Goal: Task Accomplishment & Management: Complete application form

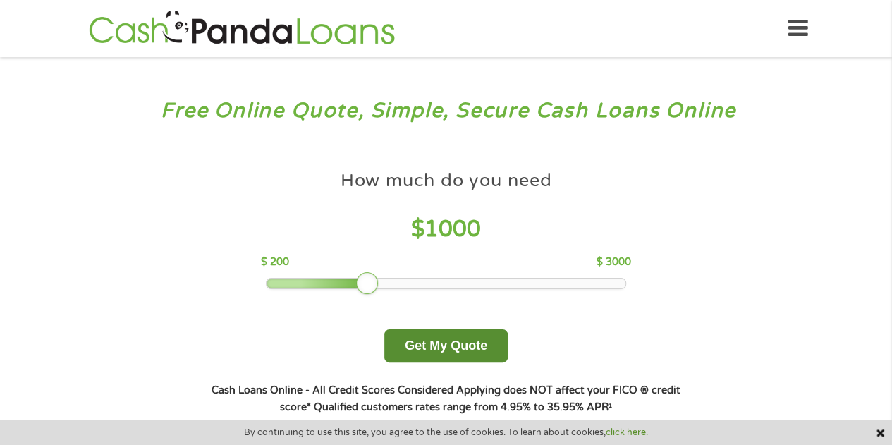
click at [436, 345] on button "Get My Quote" at bounding box center [445, 345] width 123 height 33
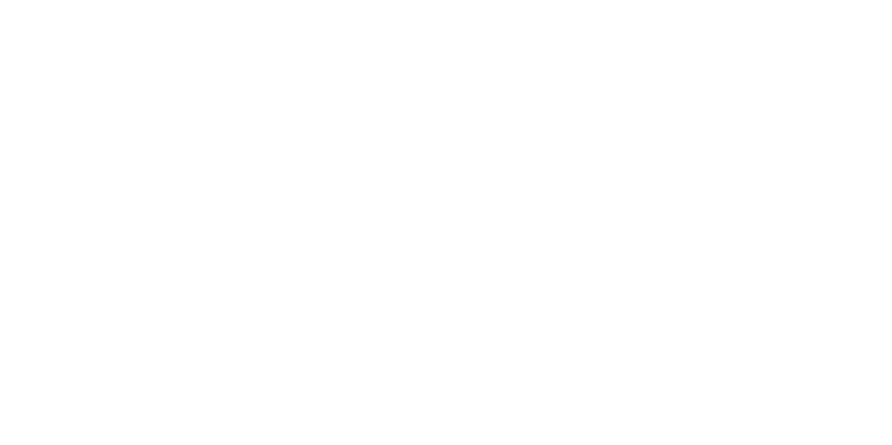
click at [0, 0] on html at bounding box center [0, 0] width 0 height 0
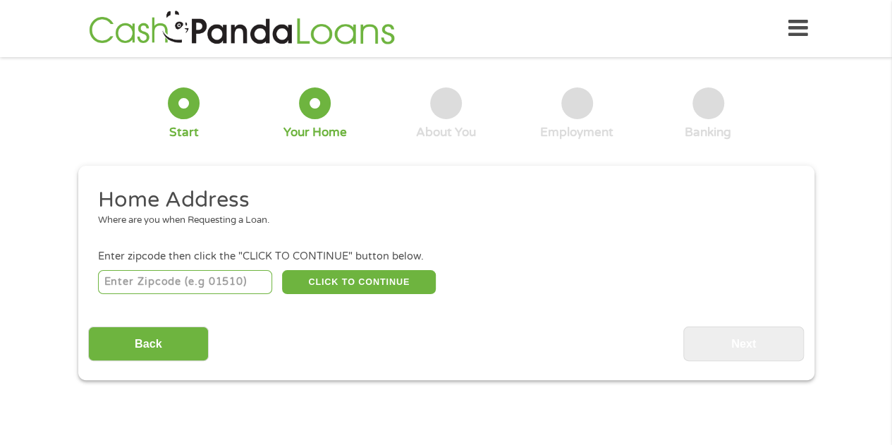
click at [223, 287] on input "number" at bounding box center [185, 282] width 174 height 24
type input "85020"
select select "[US_STATE]"
click at [382, 276] on button "CLICK TO CONTINUE" at bounding box center [359, 282] width 154 height 24
type input "85020"
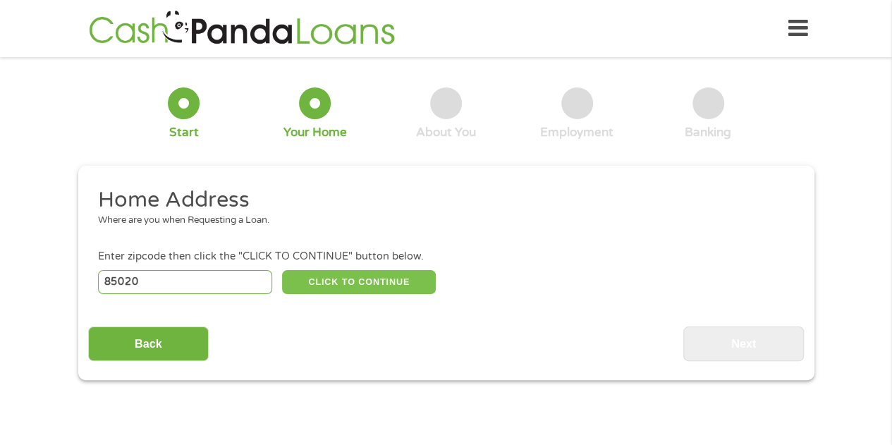
type input "Phoenix"
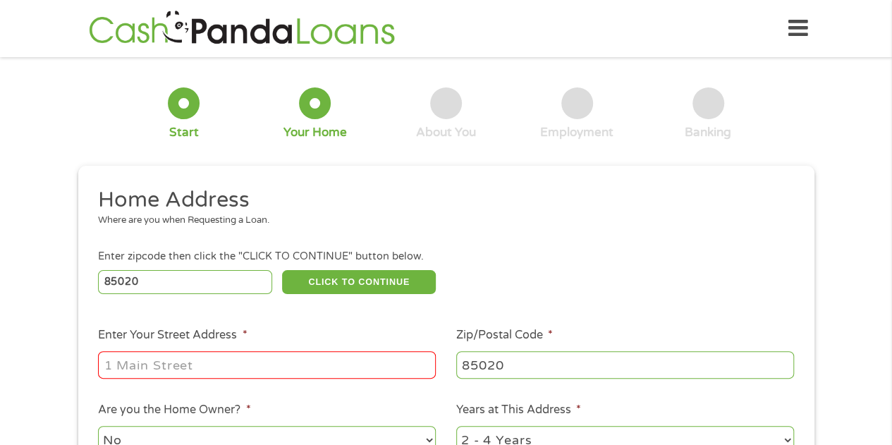
click at [294, 348] on li "Enter Your Street Address *" at bounding box center [267, 353] width 358 height 54
click at [292, 362] on input "Enter Your Street Address *" at bounding box center [267, 364] width 338 height 27
type input "[STREET_ADDRESS]"
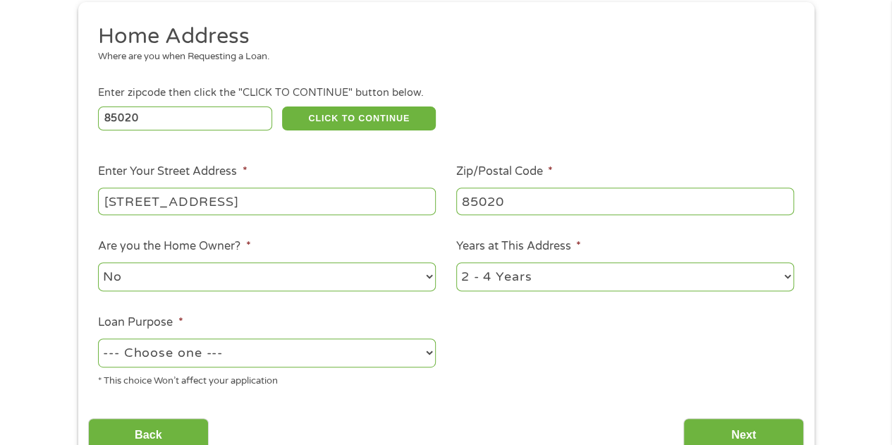
scroll to position [171, 0]
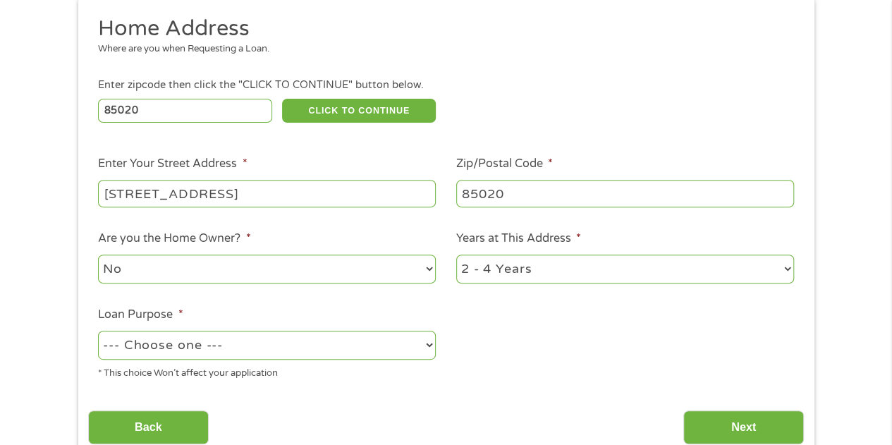
click at [547, 259] on select "1 Year or less 1 - 2 Years 2 - 4 Years Over 4 Years" at bounding box center [625, 269] width 338 height 29
select select "60months"
click at [456, 255] on select "1 Year or less 1 - 2 Years 2 - 4 Years Over 4 Years" at bounding box center [625, 269] width 338 height 29
click at [386, 348] on select "--- Choose one --- Pay Bills Debt Consolidation Home Improvement Major Purchase…" at bounding box center [267, 345] width 338 height 29
select select "shorttermcash"
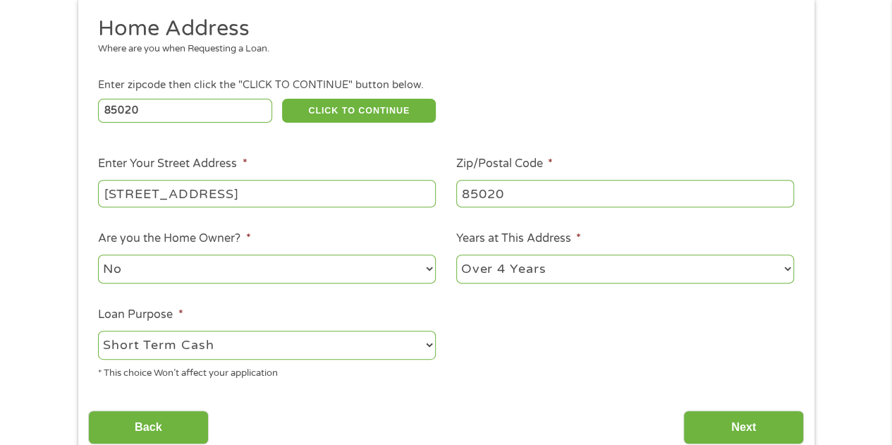
click at [98, 331] on select "--- Choose one --- Pay Bills Debt Consolidation Home Improvement Major Purchase…" at bounding box center [267, 345] width 338 height 29
click at [711, 431] on input "Next" at bounding box center [743, 427] width 121 height 35
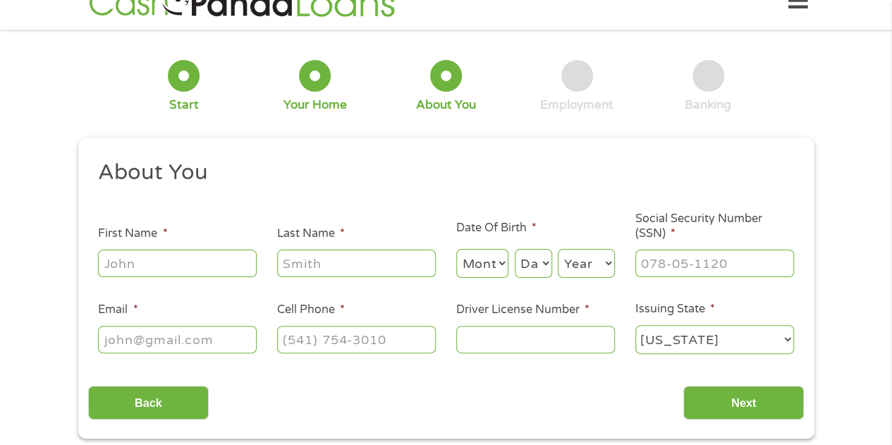
scroll to position [0, 0]
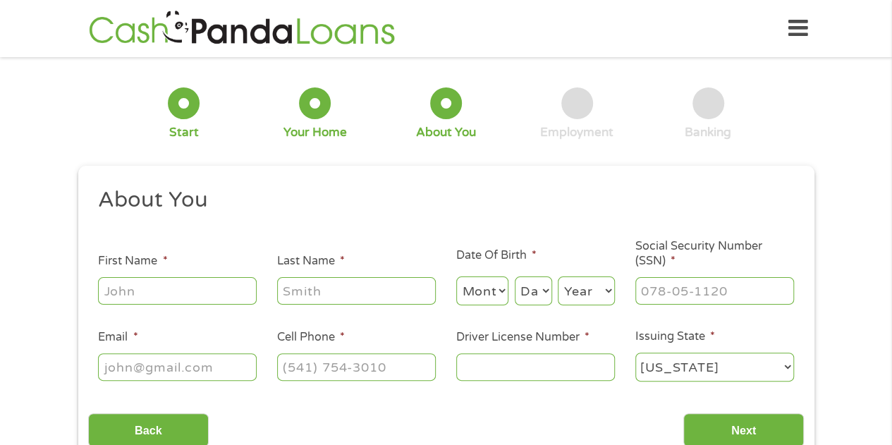
click at [164, 293] on input "First Name *" at bounding box center [177, 290] width 159 height 27
type input "[PERSON_NAME]"
type input "[PERSON_NAME][EMAIL_ADDRESS][PERSON_NAME][DOMAIN_NAME]"
type input "[PHONE_NUMBER]"
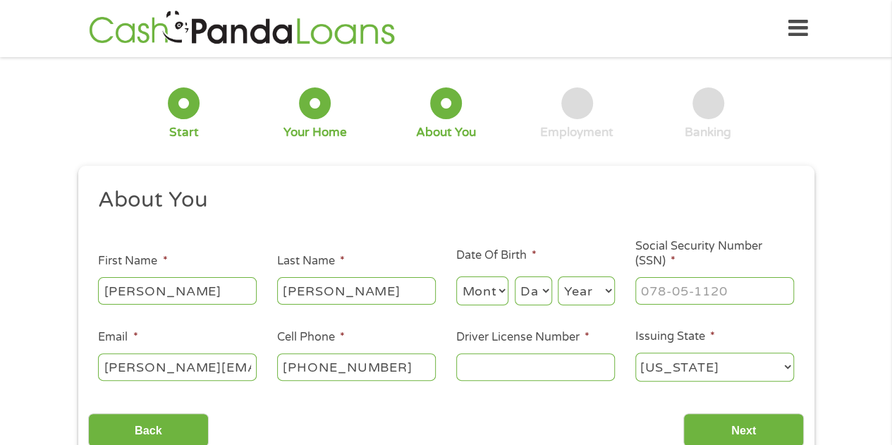
click at [495, 294] on select "Month 1 2 3 4 5 6 7 8 9 10 11 12" at bounding box center [482, 290] width 53 height 29
select select "12"
click at [456, 277] on select "Month 1 2 3 4 5 6 7 8 9 10 11 12" at bounding box center [482, 290] width 53 height 29
click at [529, 288] on select "Day 1 2 3 4 5 6 7 8 9 10 11 12 13 14 15 16 17 18 19 20 21 22 23 24 25 26 27 28 …" at bounding box center [533, 290] width 37 height 29
select select "15"
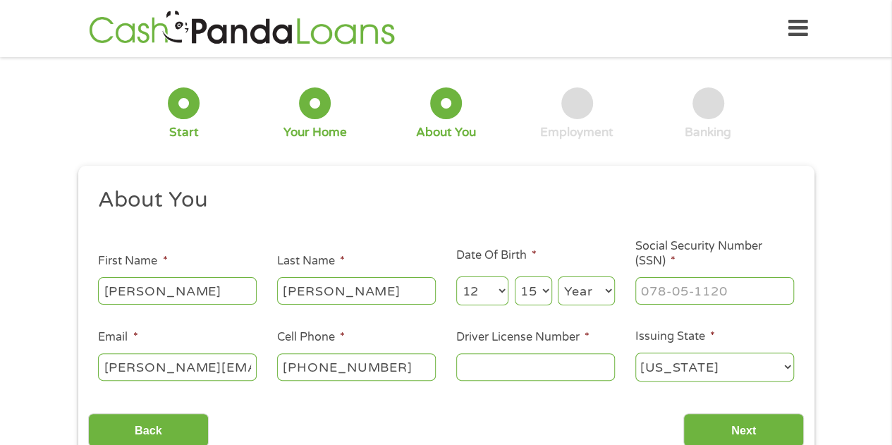
click at [515, 277] on select "Day 1 2 3 4 5 6 7 8 9 10 11 12 13 14 15 16 17 18 19 20 21 22 23 24 25 26 27 28 …" at bounding box center [533, 290] width 37 height 29
click at [587, 289] on select "Year [DATE] 2006 2005 2004 2003 2002 2001 2000 1999 1998 1997 1996 1995 1994 19…" at bounding box center [586, 290] width 57 height 29
select select "1998"
click at [558, 277] on select "Year [DATE] 2006 2005 2004 2003 2002 2001 2000 1999 1998 1997 1996 1995 1994 19…" at bounding box center [586, 290] width 57 height 29
click at [662, 288] on input "___-__-____" at bounding box center [714, 290] width 159 height 27
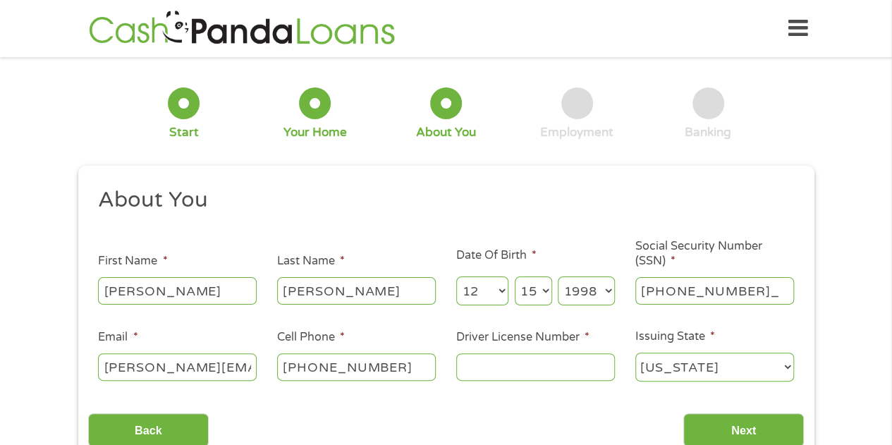
type input "507-39-6757"
click at [520, 359] on input "Driver License Number *" at bounding box center [535, 366] width 159 height 27
type input "01412881"
click at [664, 370] on select "[US_STATE] [US_STATE] [US_STATE] [US_STATE] [US_STATE] [US_STATE] [US_STATE] [U…" at bounding box center [714, 367] width 159 height 29
select select "[US_STATE]"
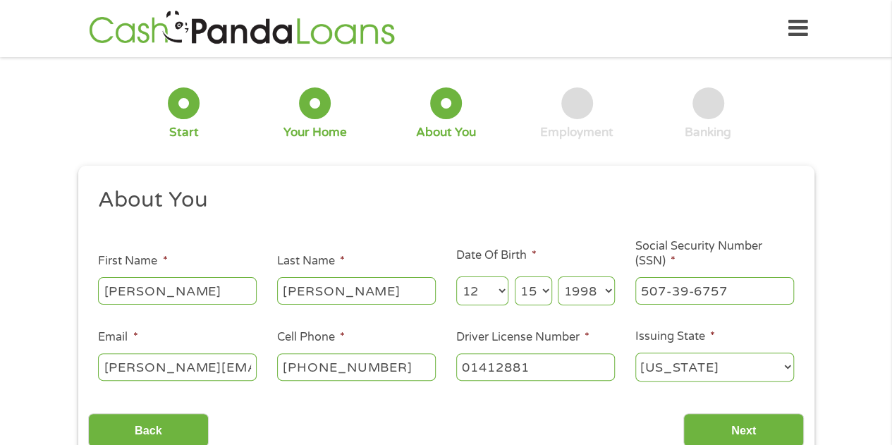
click at [635, 353] on select "[US_STATE] [US_STATE] [US_STATE] [US_STATE] [US_STATE] [US_STATE] [US_STATE] [U…" at bounding box center [714, 367] width 159 height 29
click at [731, 421] on input "Next" at bounding box center [743, 430] width 121 height 35
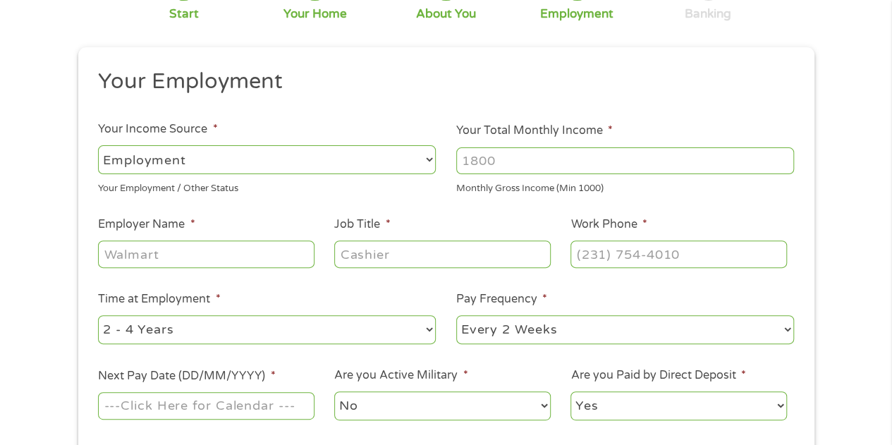
scroll to position [119, 0]
click at [517, 158] on input "Your Total Monthly Income *" at bounding box center [625, 160] width 338 height 27
type input "2600"
click at [228, 261] on input "Employer Name *" at bounding box center [206, 253] width 216 height 27
type input "WESD"
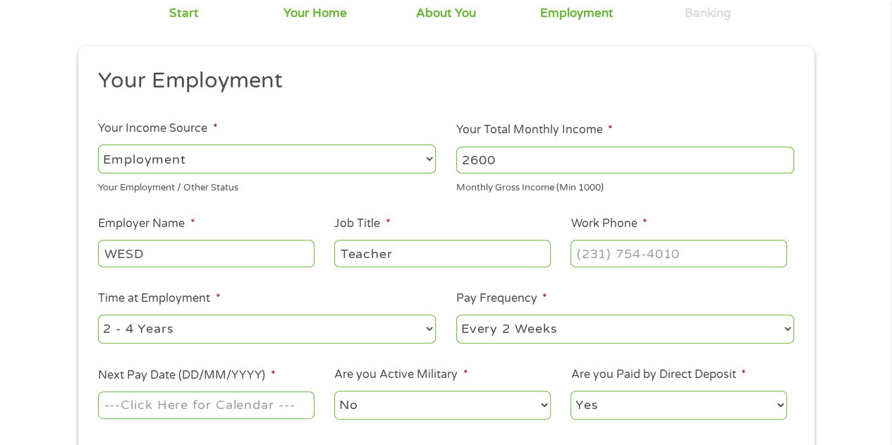
type input "Teacher"
type input "[PHONE_NUMBER]"
click at [209, 333] on select "--- Choose one --- 1 Year or less 1 - 2 Years 2 - 4 Years Over 4 Years" at bounding box center [267, 328] width 338 height 29
select select "60months"
click at [98, 314] on select "--- Choose one --- 1 Year or less 1 - 2 Years 2 - 4 Years Over 4 Years" at bounding box center [267, 328] width 338 height 29
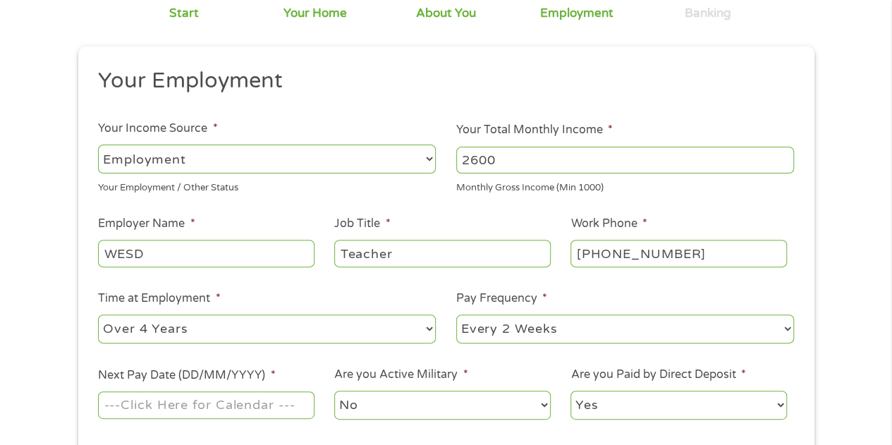
click at [243, 397] on input "Next Pay Date (DD/MM/YYYY) *" at bounding box center [206, 404] width 216 height 27
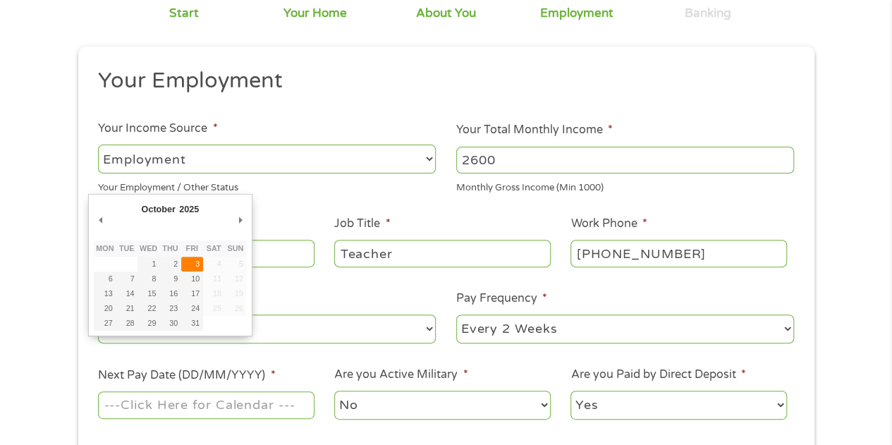
type input "[DATE]"
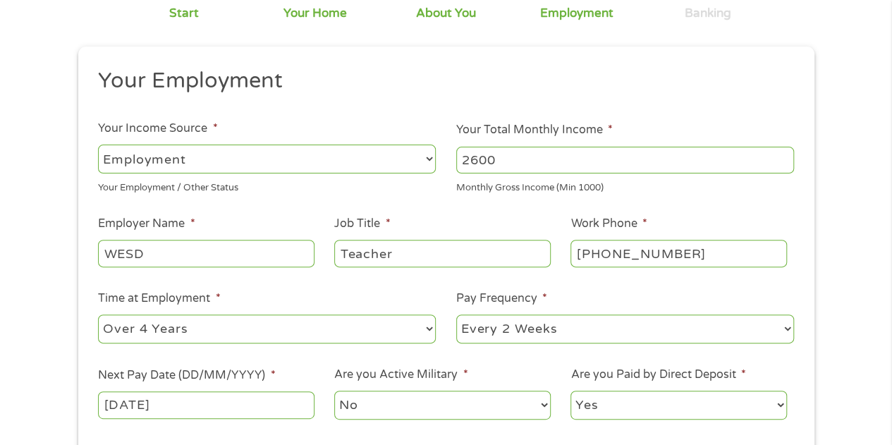
click at [437, 401] on select "No Yes" at bounding box center [442, 405] width 216 height 29
click at [627, 391] on select "Yes No" at bounding box center [678, 405] width 216 height 29
click at [494, 355] on ul "Your Employment Your Income Source * --- Choose one --- Employment [DEMOGRAPHIC…" at bounding box center [446, 249] width 716 height 365
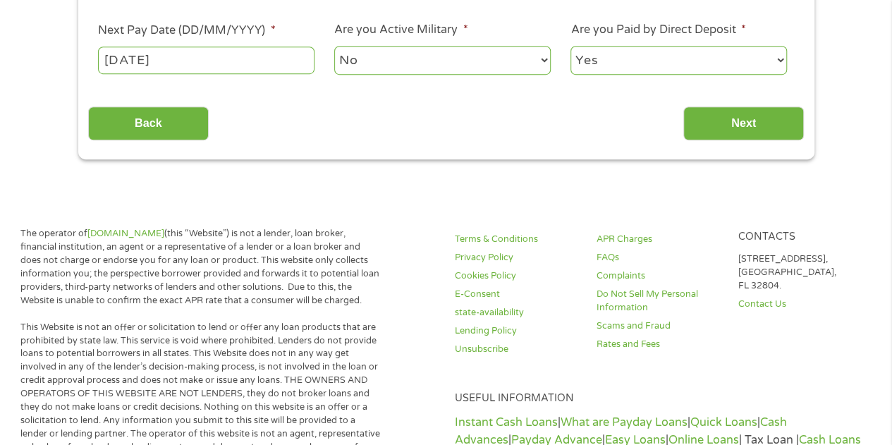
scroll to position [471, 0]
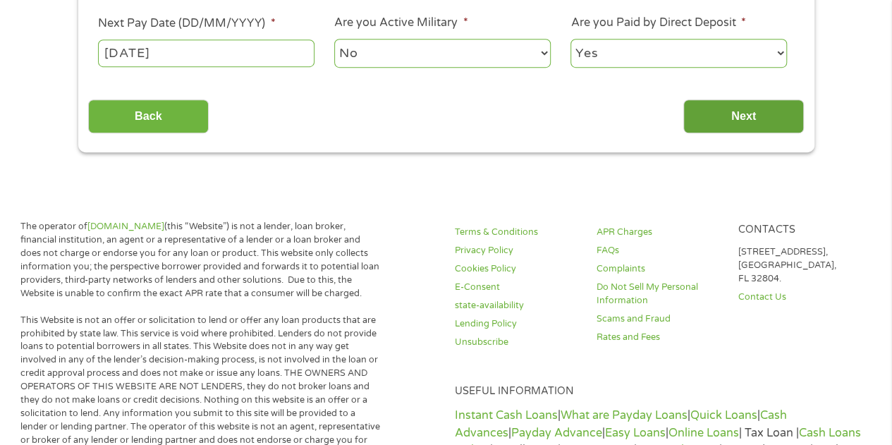
click at [774, 102] on input "Next" at bounding box center [743, 116] width 121 height 35
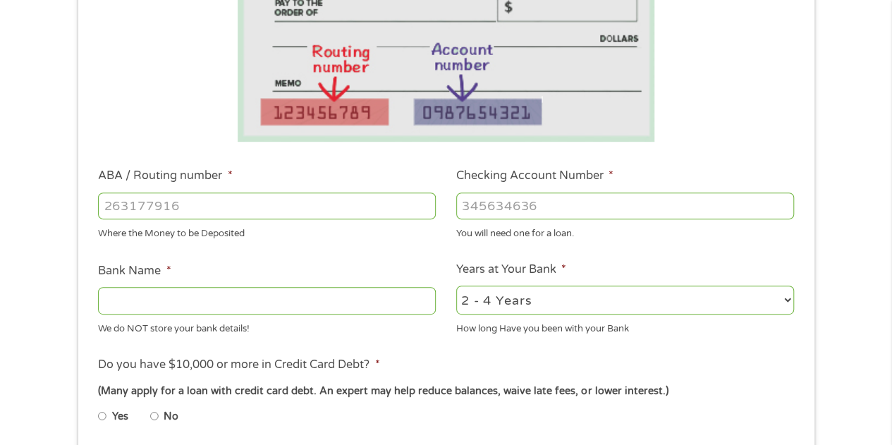
scroll to position [286, 0]
click at [358, 204] on input "ABA / Routing number *" at bounding box center [267, 205] width 338 height 27
type input "051000017"
type input "BANK OF AMERICA NA"
type input "051000017"
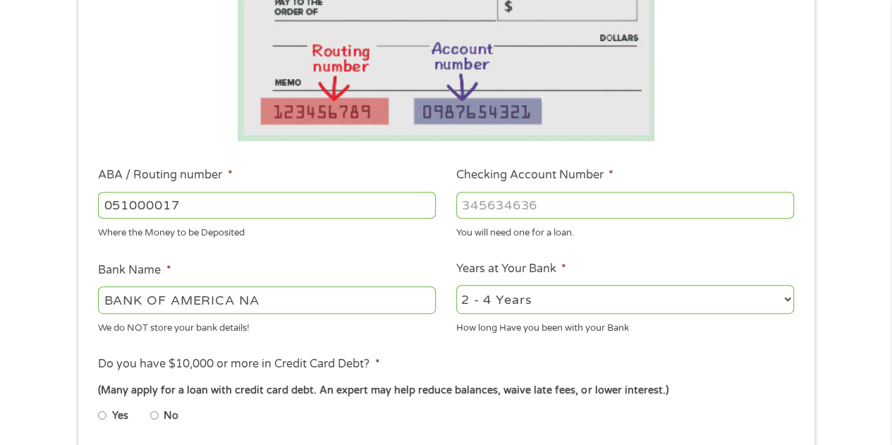
click at [498, 201] on input "Checking Account Number *" at bounding box center [625, 205] width 338 height 27
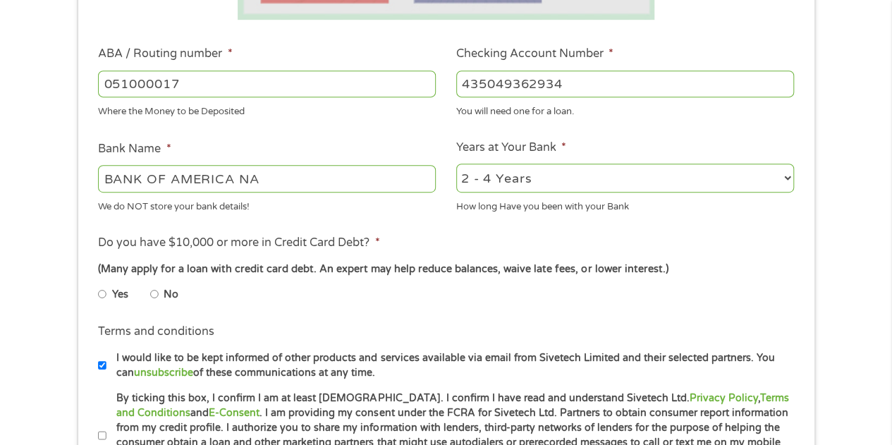
scroll to position [422, 0]
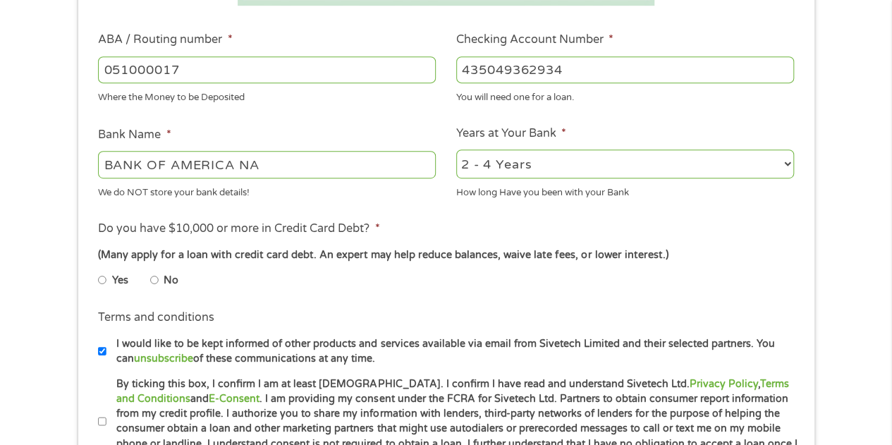
type input "435049362934"
click at [513, 167] on select "2 - 4 Years 6 - 12 Months 1 - 2 Years Over 4 Years" at bounding box center [625, 163] width 338 height 29
select select "60months"
click at [456, 150] on select "2 - 4 Years 6 - 12 Months 1 - 2 Years Over 4 Years" at bounding box center [625, 163] width 338 height 29
click at [114, 280] on label "Yes" at bounding box center [120, 281] width 16 height 16
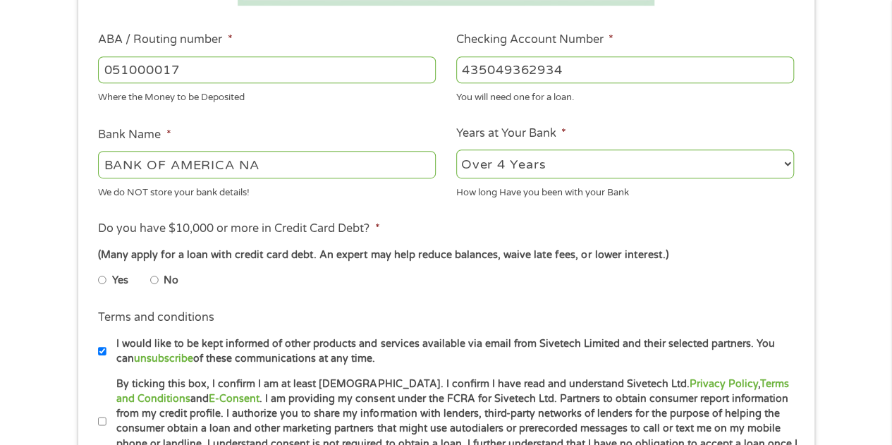
click at [106, 280] on input "Yes" at bounding box center [102, 280] width 8 height 23
radio input "true"
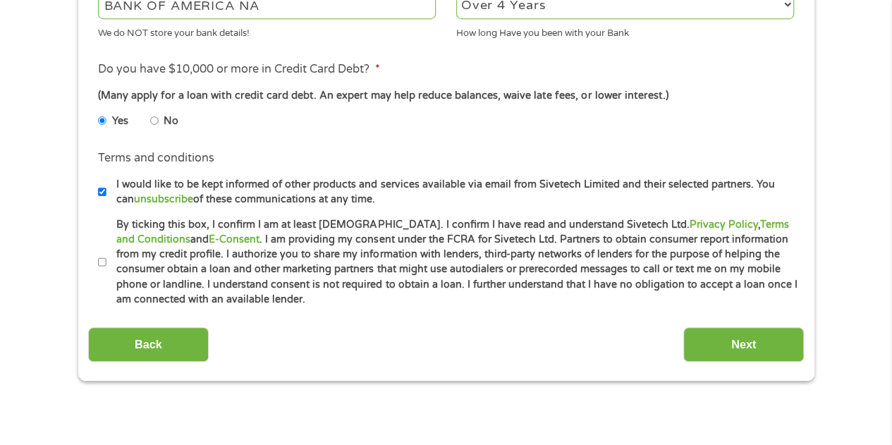
scroll to position [585, 0]
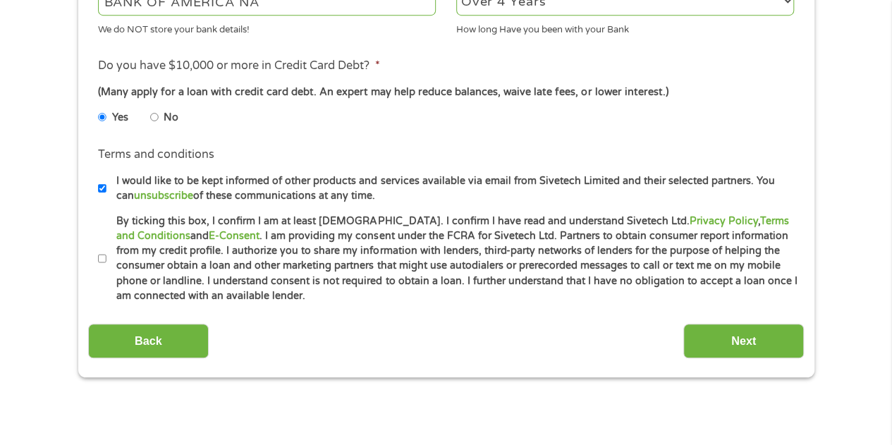
click at [154, 114] on input "No" at bounding box center [154, 117] width 8 height 23
radio input "true"
click at [100, 258] on input "By ticking this box, I confirm I am at least [DEMOGRAPHIC_DATA]. I confirm I ha…" at bounding box center [102, 258] width 8 height 23
checkbox input "true"
click at [716, 338] on input "Next" at bounding box center [743, 341] width 121 height 35
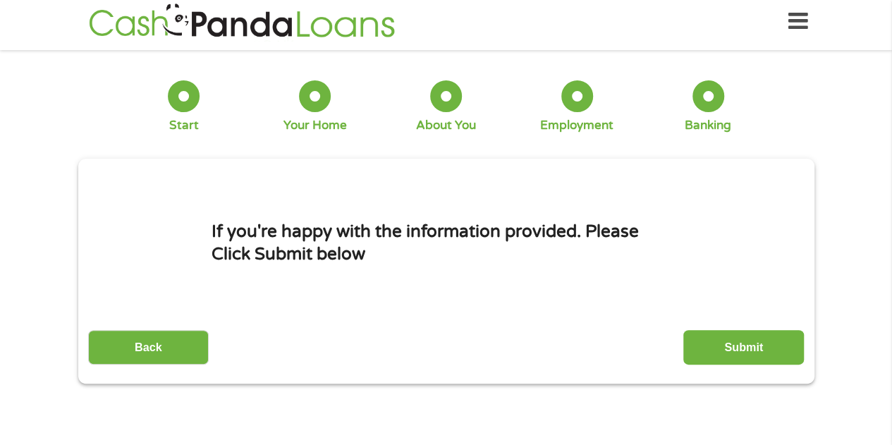
scroll to position [0, 0]
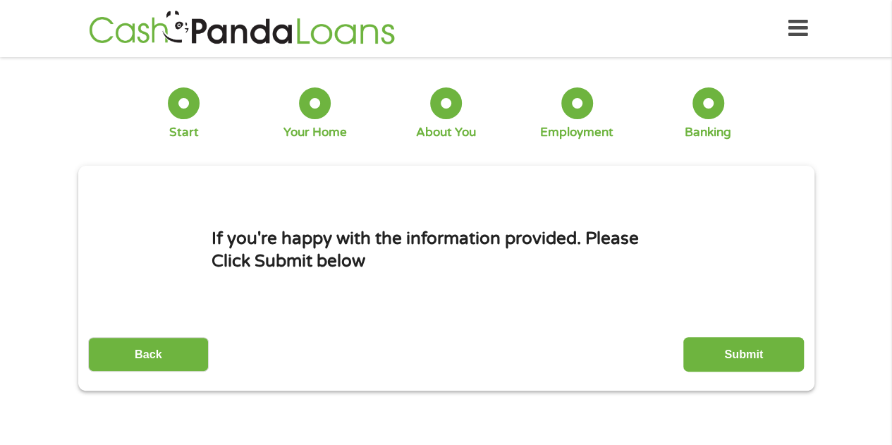
click at [716, 338] on input "Submit" at bounding box center [743, 354] width 121 height 35
